Goal: Task Accomplishment & Management: Use online tool/utility

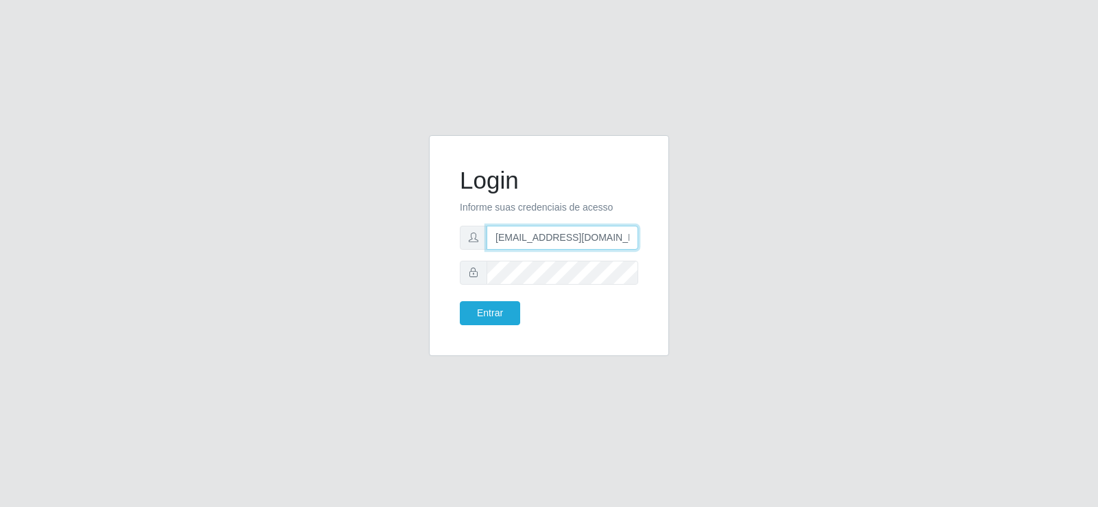
click at [555, 248] on input "[EMAIL_ADDRESS][DOMAIN_NAME]" at bounding box center [563, 238] width 152 height 24
click at [554, 246] on input "[EMAIL_ADDRESS][DOMAIN_NAME]" at bounding box center [563, 238] width 152 height 24
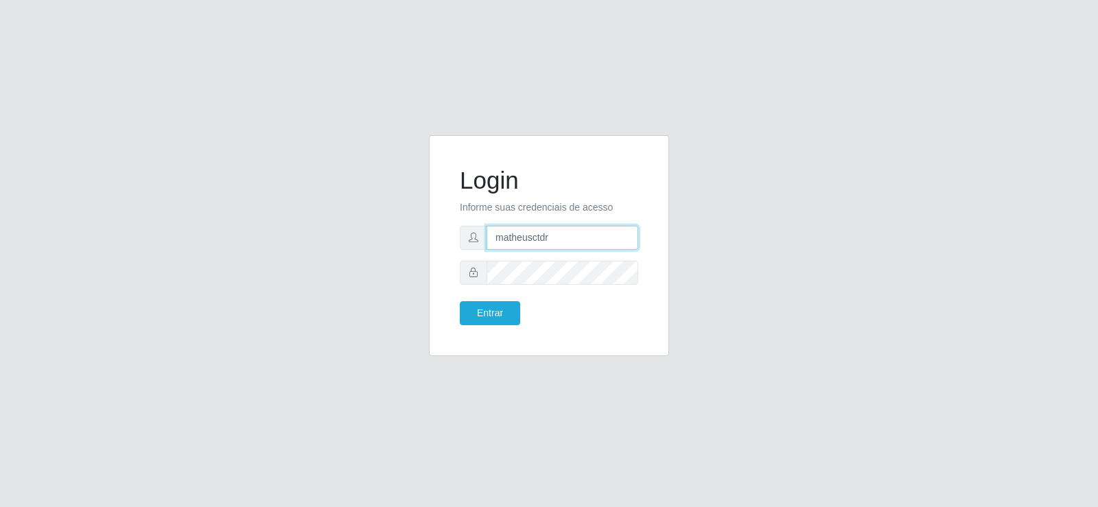
type input "[EMAIL_ADDRESS][DOMAIN_NAME]"
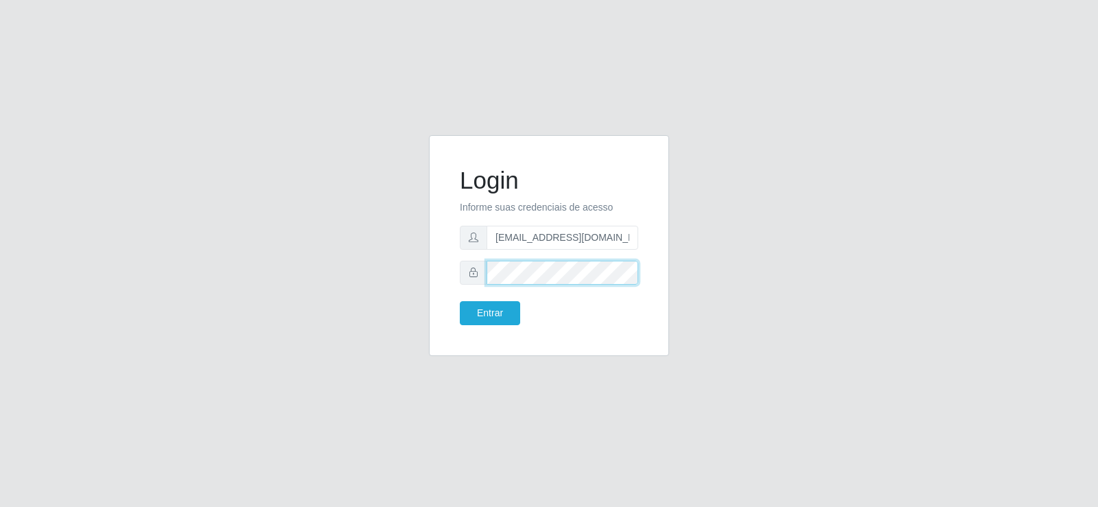
click at [379, 268] on div "Login Informe suas credenciais de acesso [EMAIL_ADDRESS][DOMAIN_NAME] Entrar" at bounding box center [549, 253] width 782 height 237
click at [460, 301] on button "Entrar" at bounding box center [490, 313] width 60 height 24
click at [476, 318] on button "Entrar" at bounding box center [490, 313] width 60 height 24
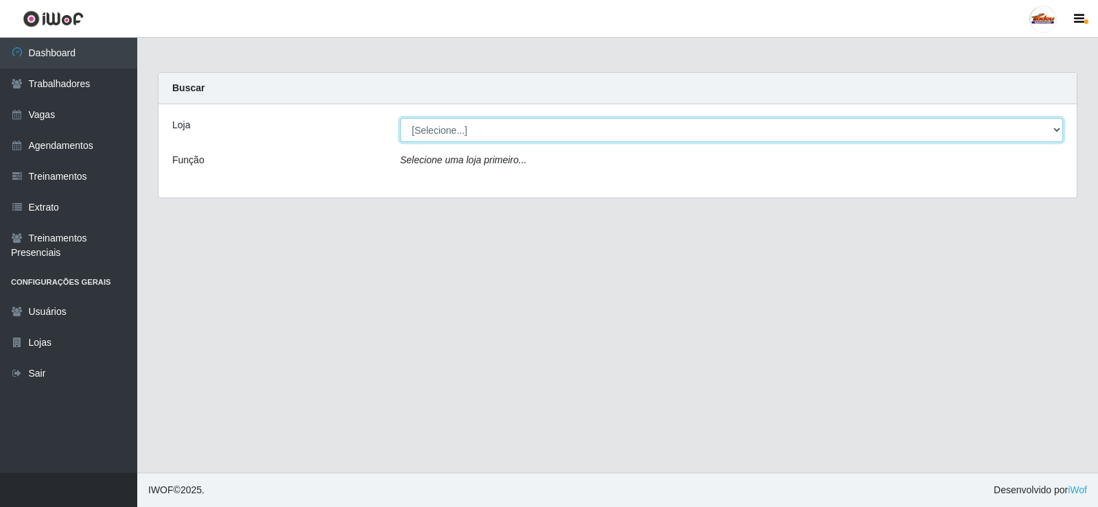
click at [454, 132] on select "[Selecione...] Supermercado Tadeu - [GEOGRAPHIC_DATA]" at bounding box center [731, 130] width 663 height 24
select select "195"
click at [400, 118] on select "[Selecione...] Supermercado Tadeu - [GEOGRAPHIC_DATA]" at bounding box center [731, 130] width 663 height 24
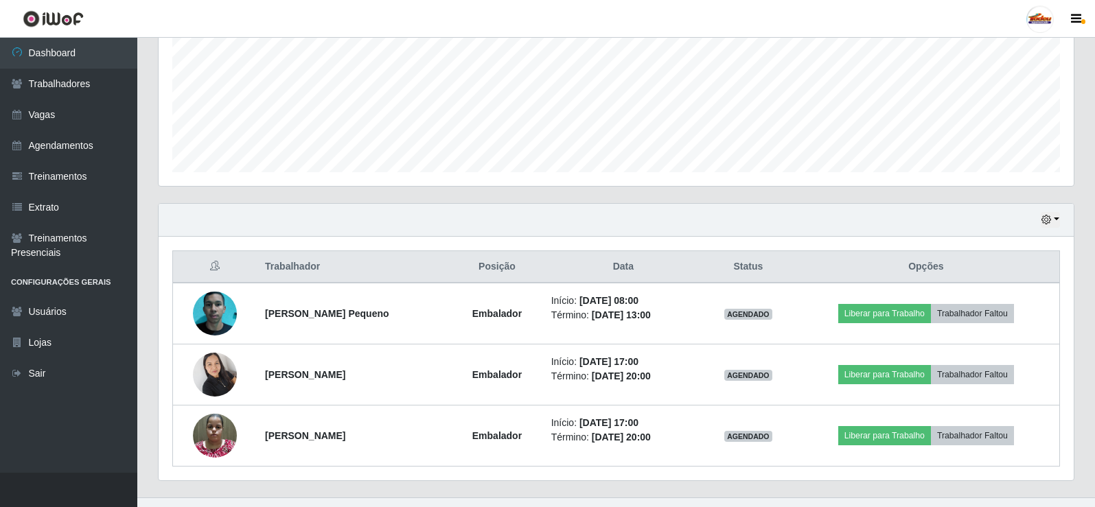
scroll to position [343, 0]
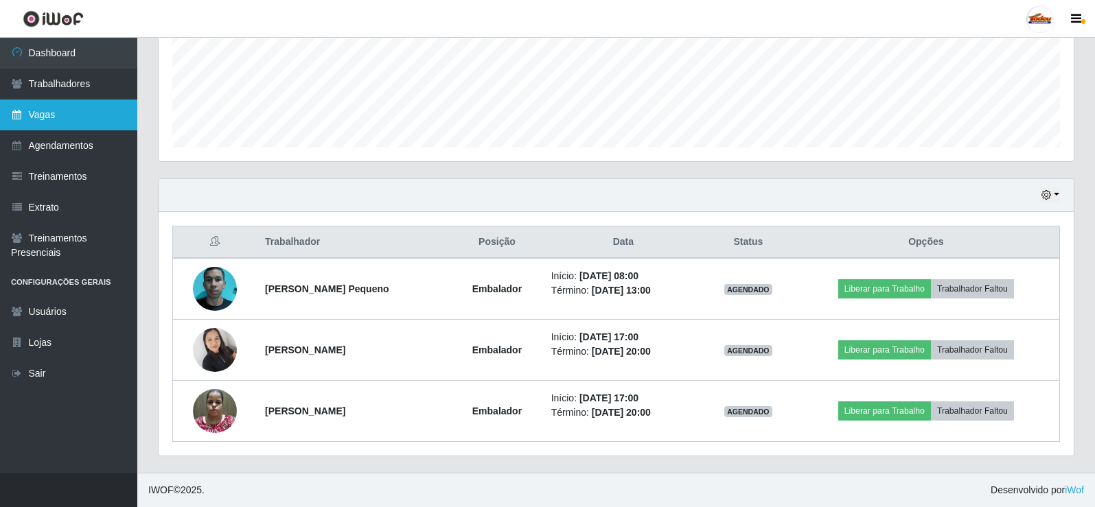
click at [53, 113] on link "Vagas" at bounding box center [68, 115] width 137 height 31
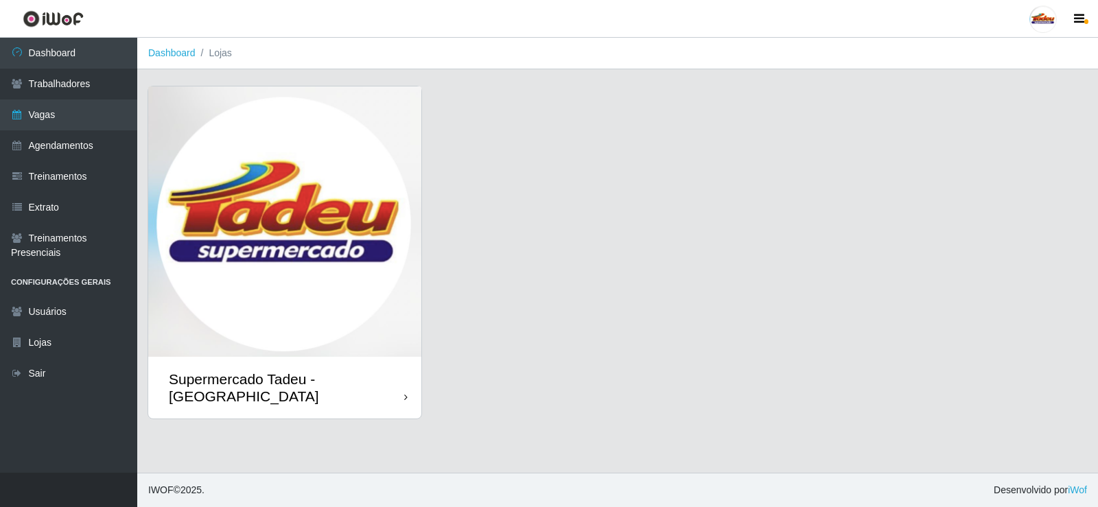
click at [298, 304] on img at bounding box center [284, 221] width 273 height 270
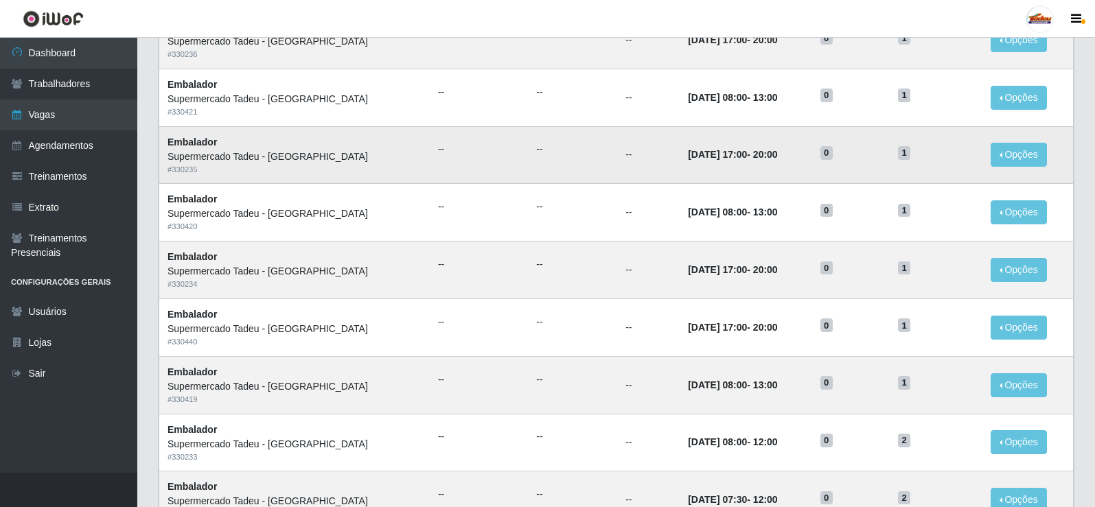
scroll to position [343, 0]
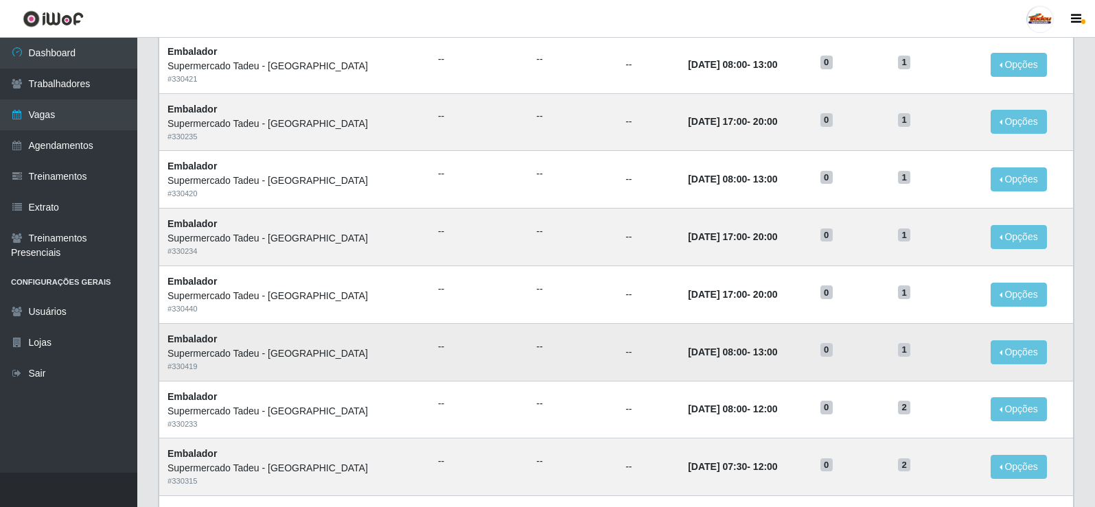
click at [617, 344] on td "--" at bounding box center [648, 352] width 62 height 58
drag, startPoint x: 695, startPoint y: 357, endPoint x: 755, endPoint y: 356, distance: 59.7
click at [755, 356] on strong "[DATE] 08:00 - 13:00" at bounding box center [732, 352] width 89 height 11
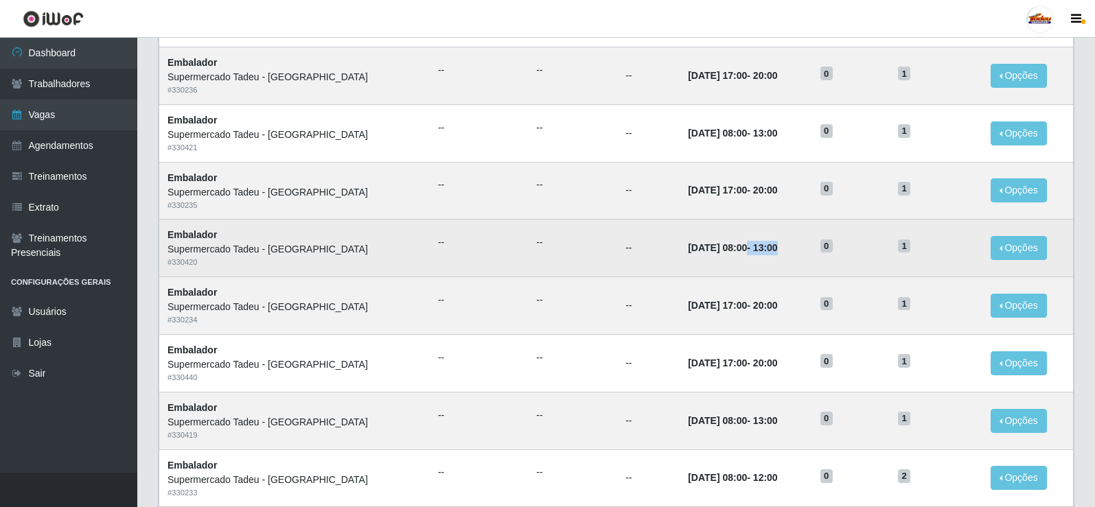
drag, startPoint x: 697, startPoint y: 249, endPoint x: 758, endPoint y: 254, distance: 61.3
click at [758, 254] on td "[DATE] 08:00 - 13:00" at bounding box center [745, 249] width 132 height 58
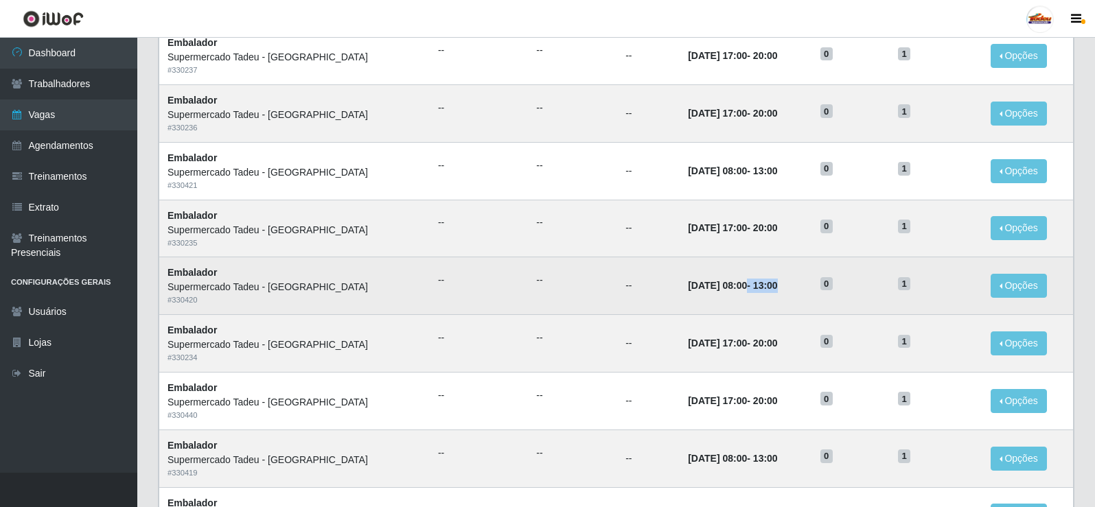
scroll to position [206, 0]
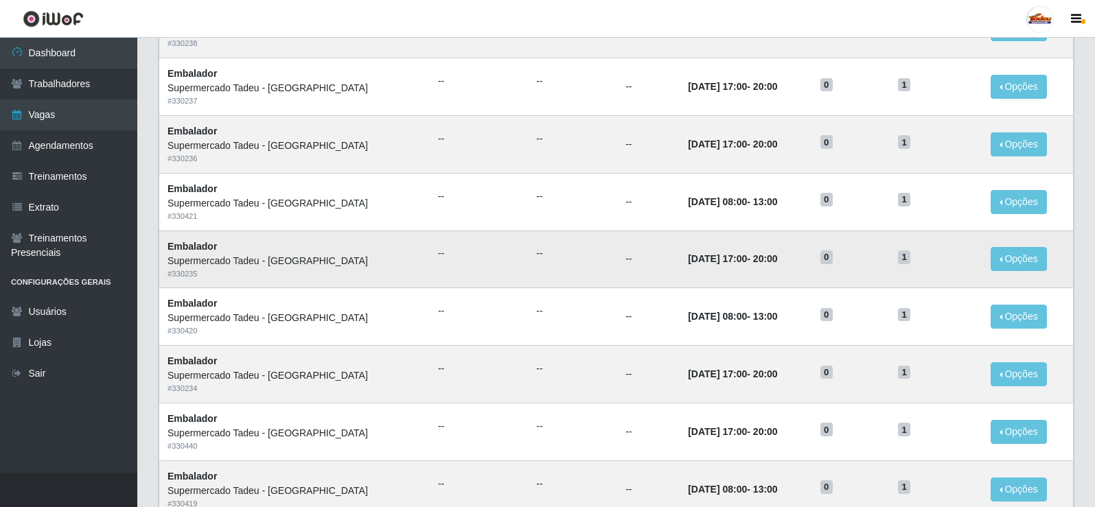
click at [714, 244] on td "[DATE] 17:00 - 20:00" at bounding box center [745, 260] width 132 height 58
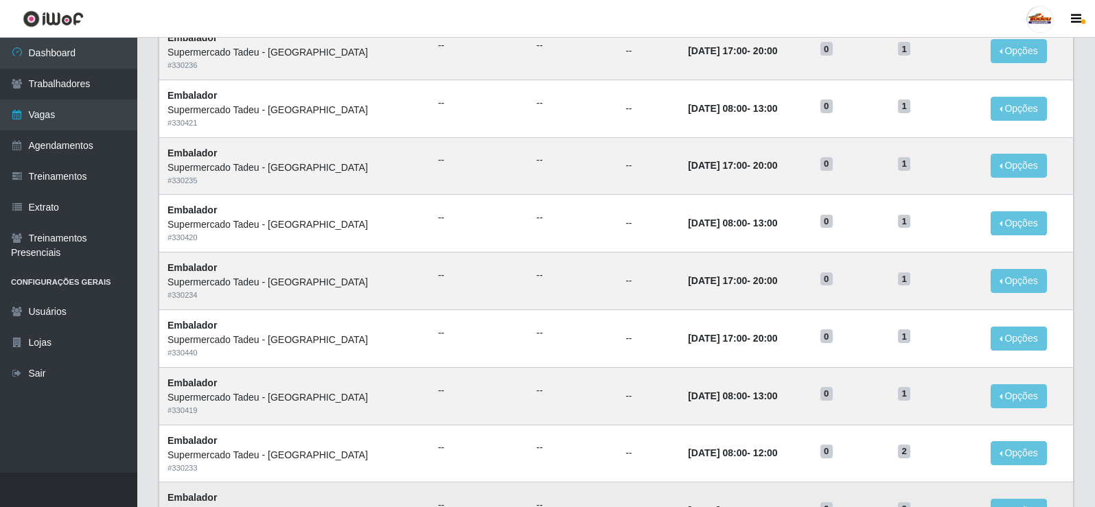
scroll to position [275, 0]
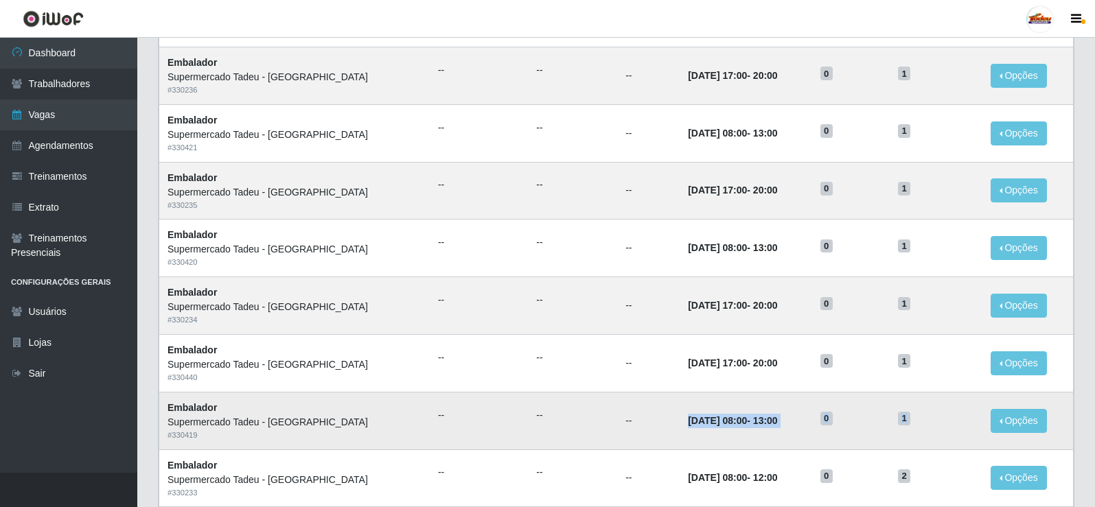
drag, startPoint x: 610, startPoint y: 422, endPoint x: 909, endPoint y: 421, distance: 299.2
click at [909, 421] on tr "Embalador Supermercado Tadeu - [GEOGRAPHIC_DATA] # 330419 -- -- -- [DATE] 08:00…" at bounding box center [616, 421] width 914 height 58
click at [679, 426] on td "[DATE] 08:00 - 13:00" at bounding box center [745, 421] width 132 height 58
drag, startPoint x: 625, startPoint y: 419, endPoint x: 920, endPoint y: 432, distance: 296.1
click at [920, 432] on tr "Embalador Supermercado Tadeu - [GEOGRAPHIC_DATA] # 330419 -- -- -- [DATE] 08:00…" at bounding box center [616, 421] width 914 height 58
